Goal: Transaction & Acquisition: Purchase product/service

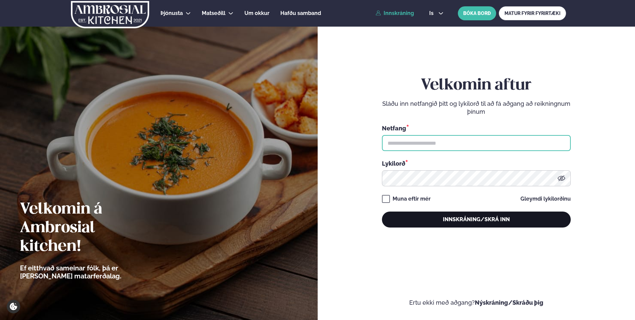
type input "**********"
click at [398, 217] on button "Innskráning/Skrá inn" at bounding box center [476, 220] width 189 height 16
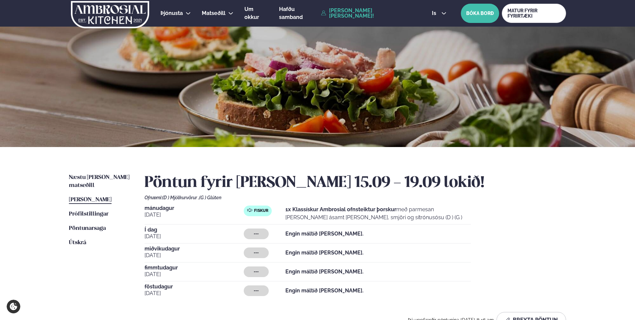
scroll to position [133, 0]
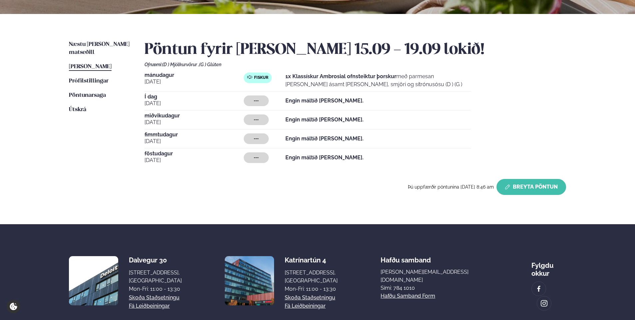
click at [547, 189] on button "Breyta Pöntun" at bounding box center [531, 187] width 70 height 16
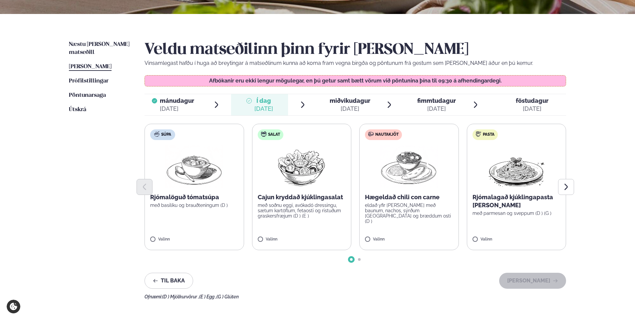
click at [483, 236] on label "Pasta Rjómalagað kjúklingapasta [PERSON_NAME] með parmesan og sveppum (D ) (G )…" at bounding box center [516, 187] width 99 height 126
click at [484, 236] on div at bounding box center [496, 236] width 25 height 13
click at [401, 174] on img at bounding box center [408, 166] width 59 height 43
click at [515, 278] on button "[PERSON_NAME]" at bounding box center [532, 281] width 67 height 16
